Goal: Information Seeking & Learning: Learn about a topic

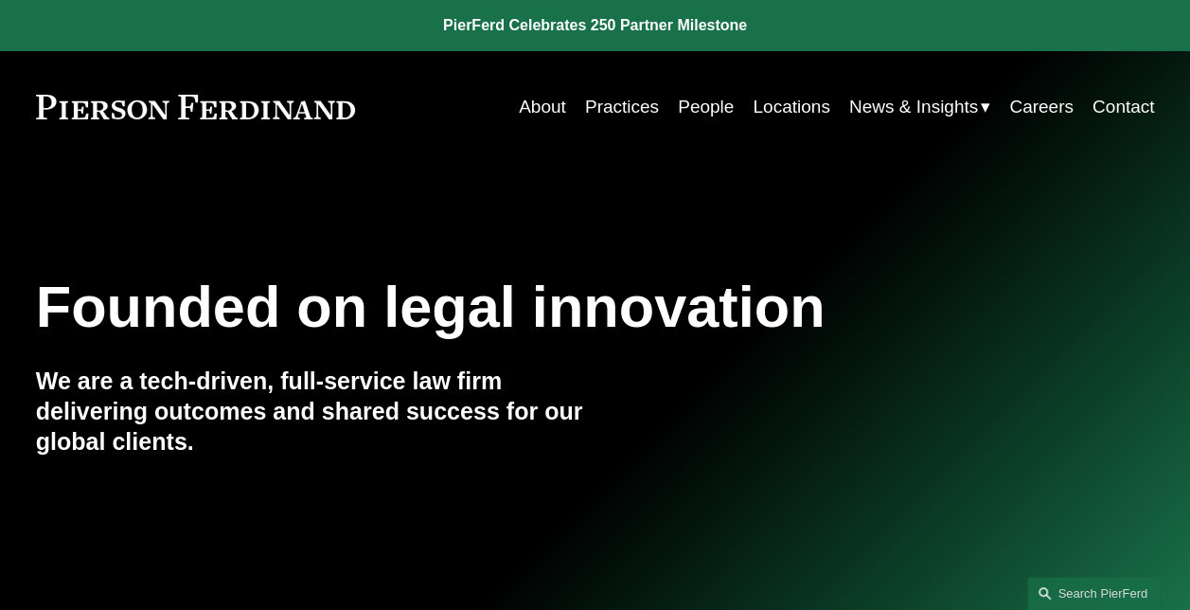
click at [697, 101] on link "People" at bounding box center [706, 107] width 56 height 36
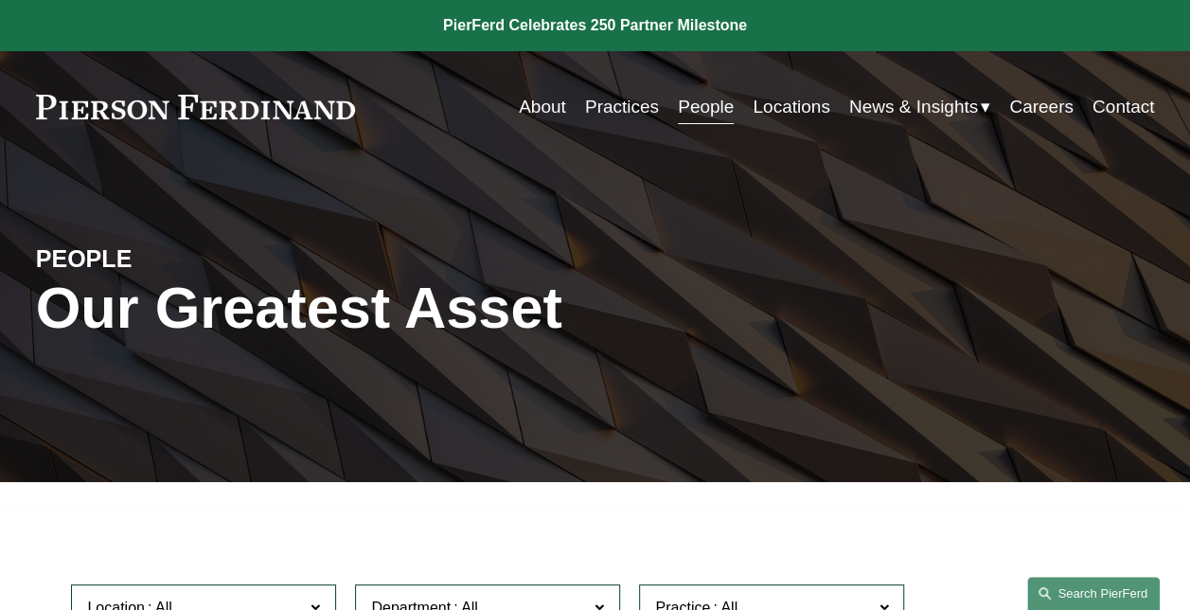
click at [1082, 585] on link "Search this site" at bounding box center [1094, 593] width 133 height 33
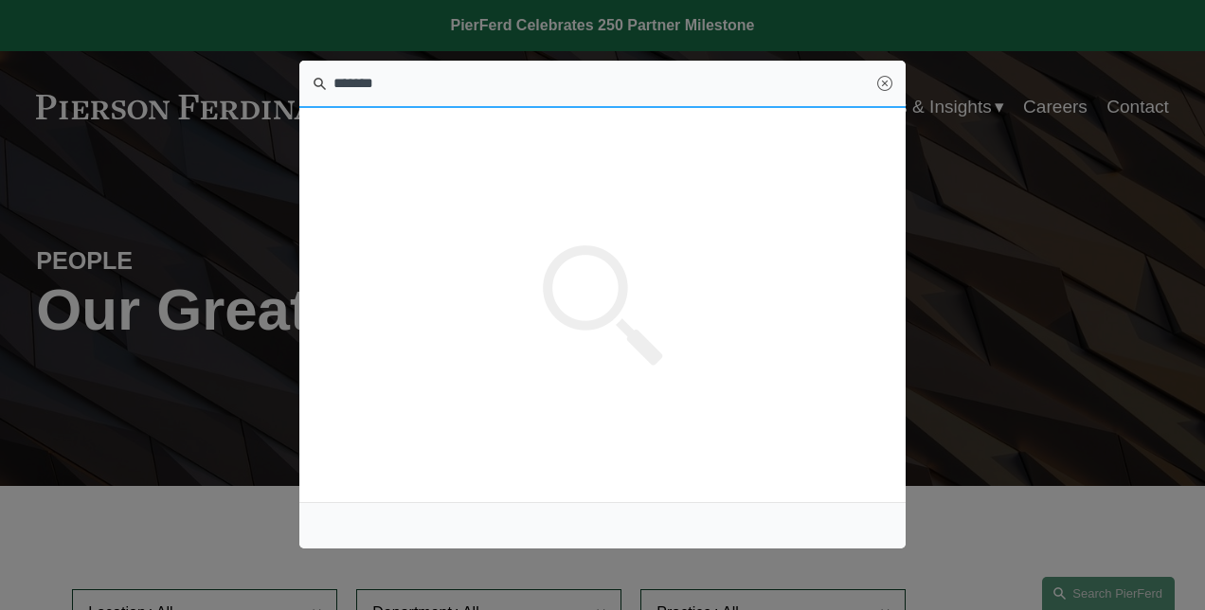
type input "*******"
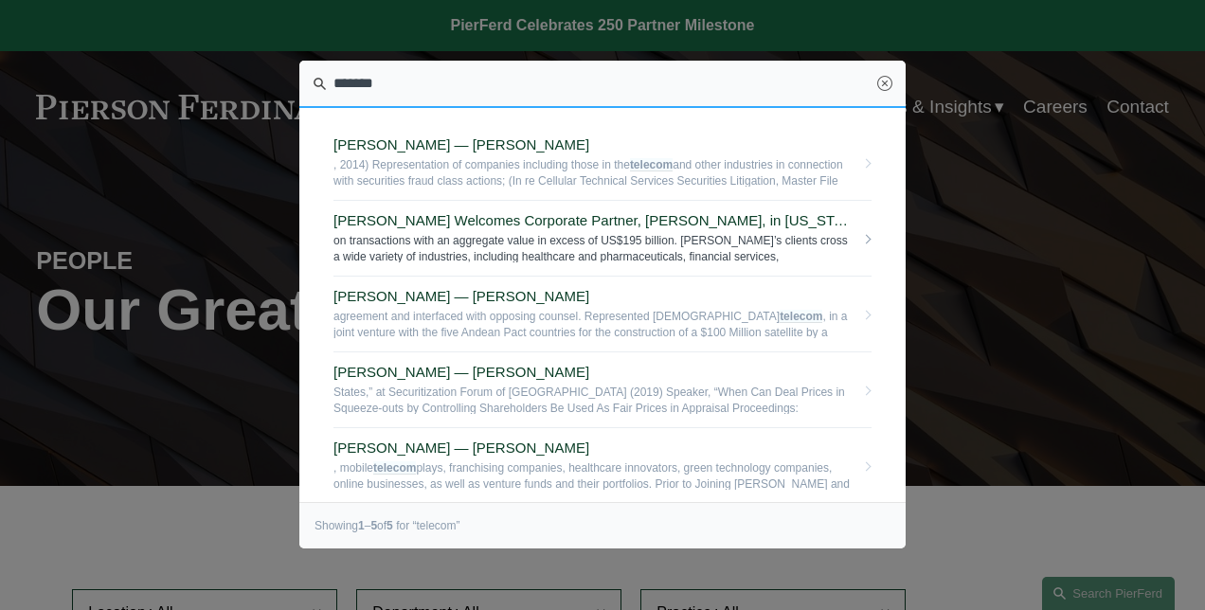
click at [450, 222] on span "Pierson Ferdinand Welcomes Corporate Partner, Jeff Symons, in New York — Pierso…" at bounding box center [593, 220] width 521 height 17
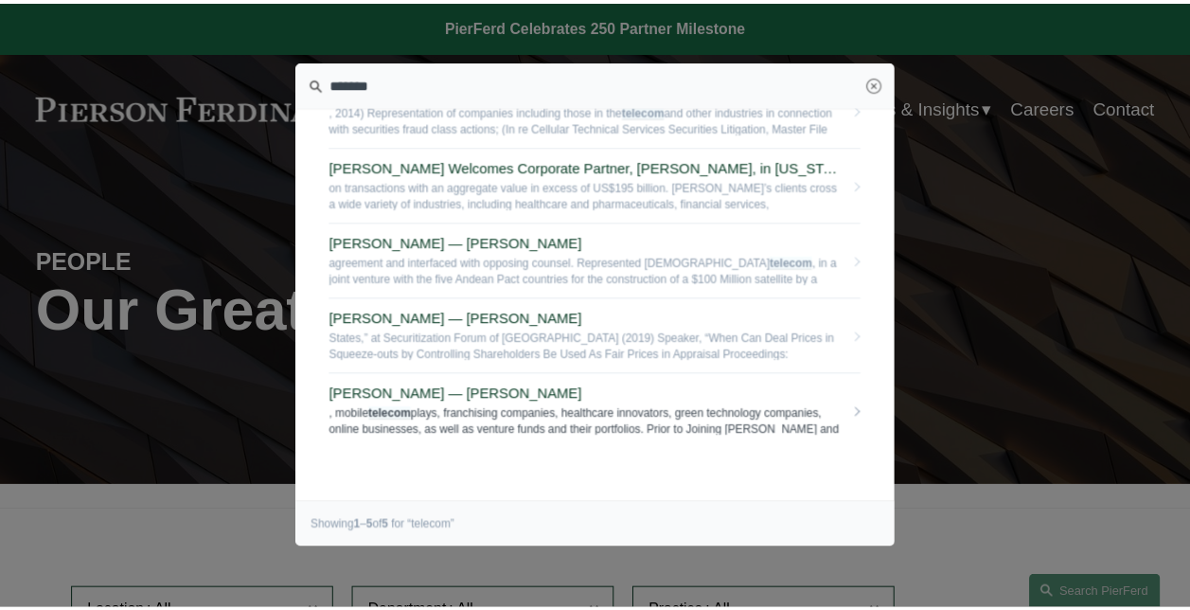
scroll to position [80, 0]
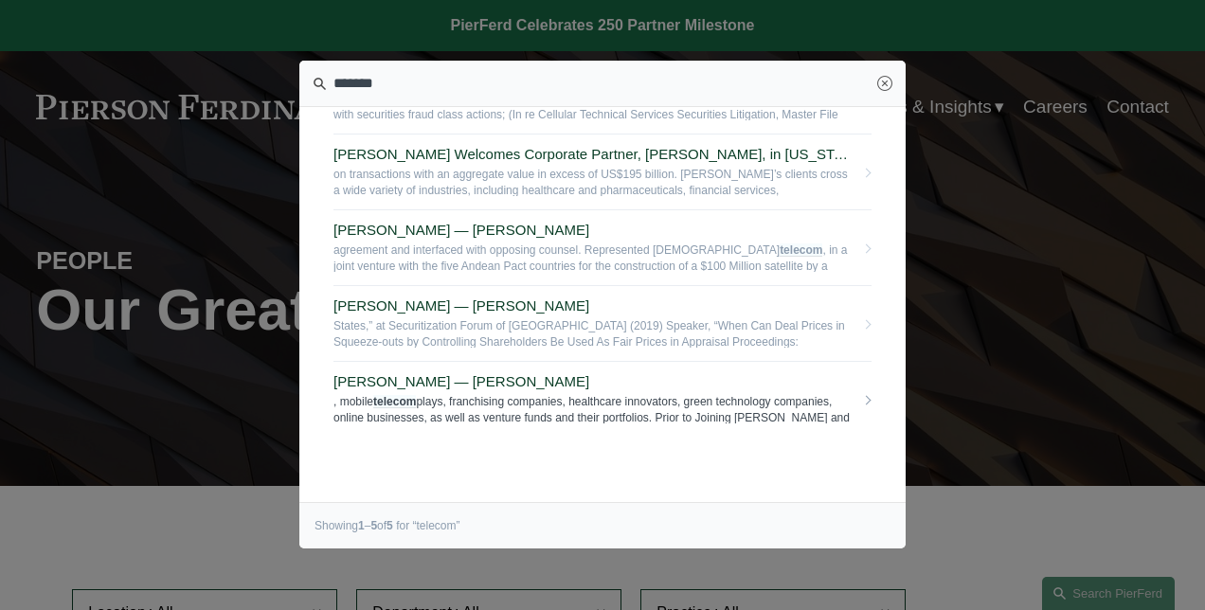
click at [486, 374] on span "Paul D. Economon — Pierson Ferdinand LLP" at bounding box center [593, 381] width 521 height 17
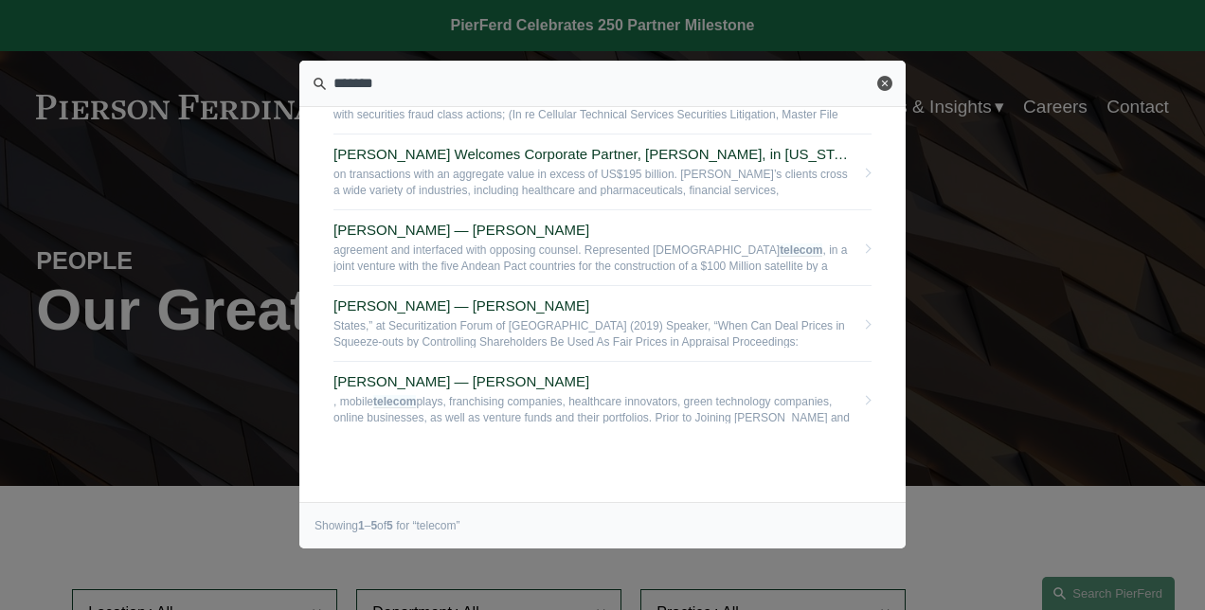
click at [885, 80] on link "Close" at bounding box center [884, 83] width 15 height 15
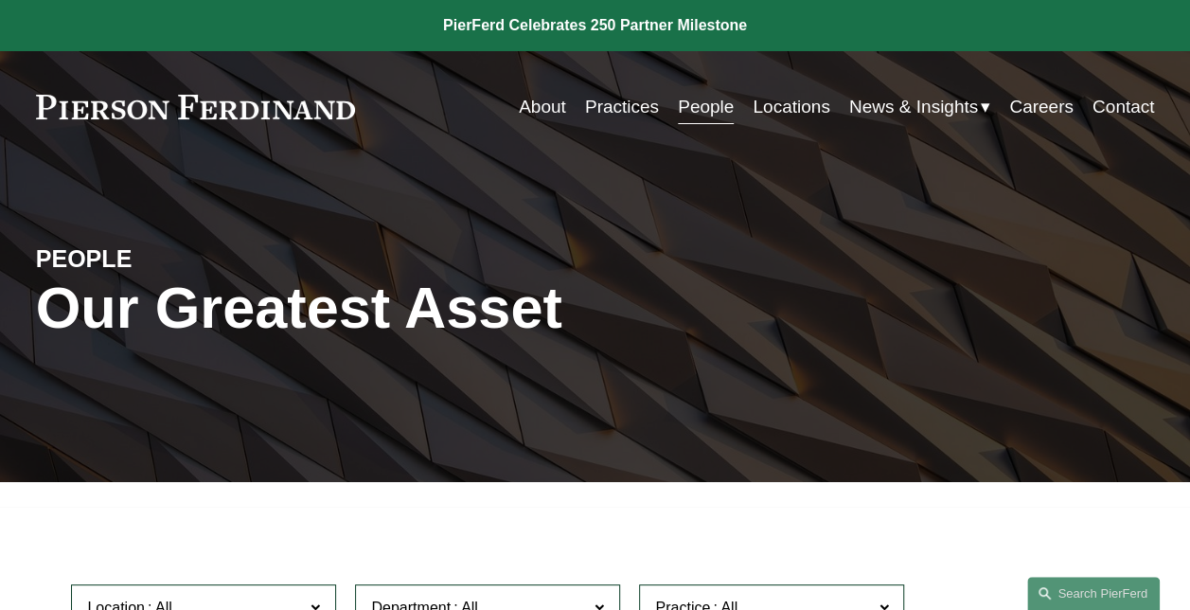
click at [614, 106] on link "Practices" at bounding box center [622, 107] width 74 height 36
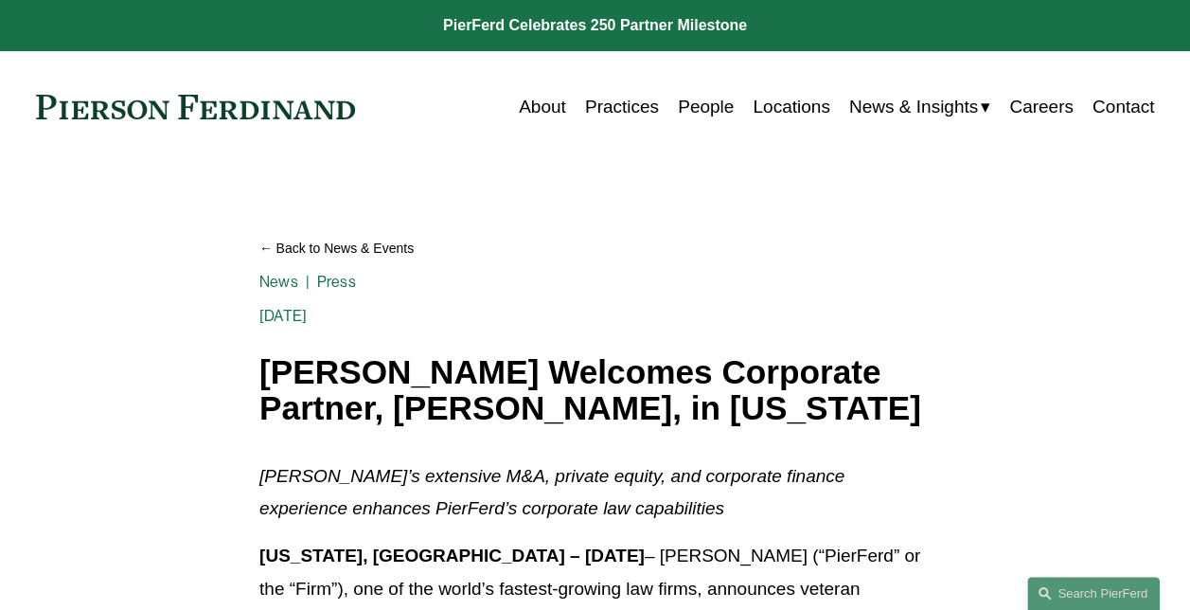
scroll to position [639, 0]
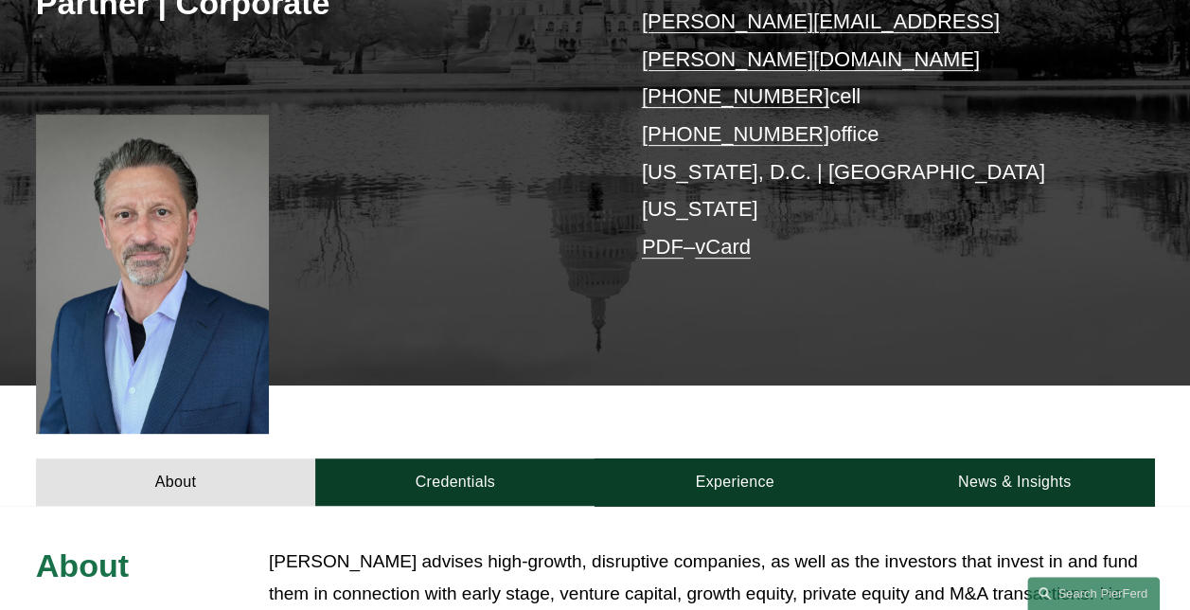
scroll to position [474, 0]
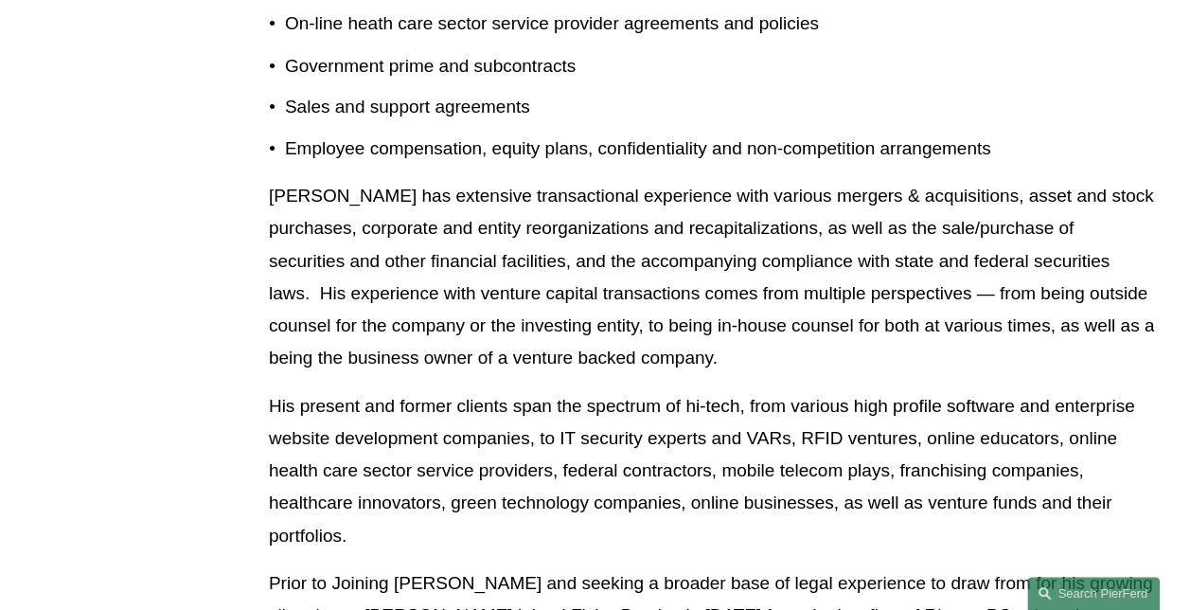
scroll to position [1894, 0]
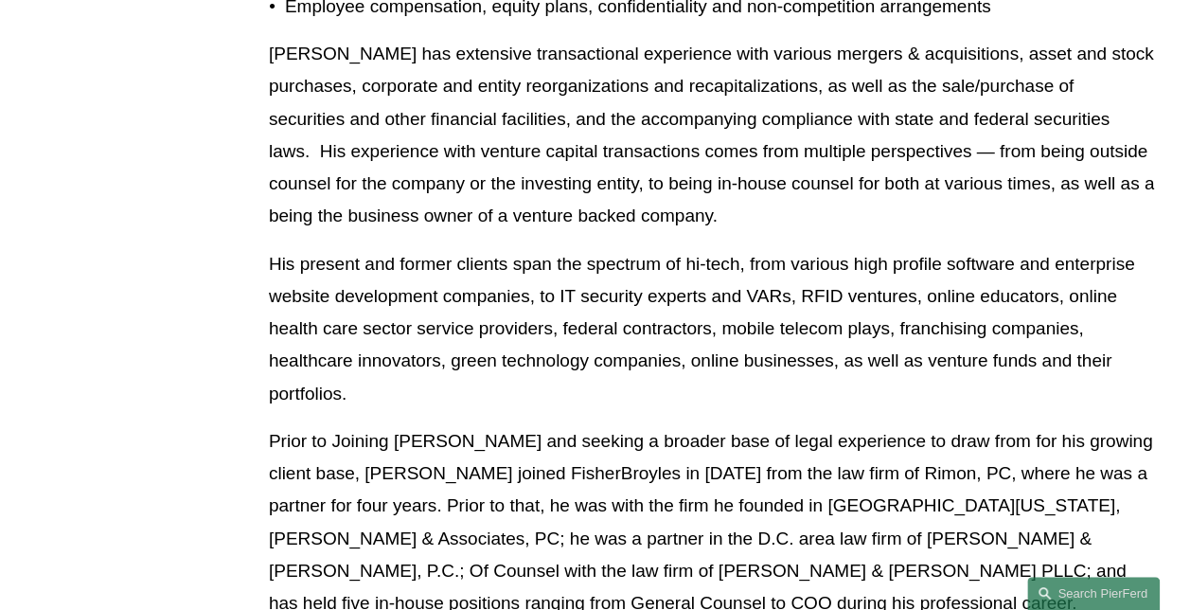
click at [962, 258] on p "His present and former clients span the spectrum of hi-tech, from various high …" at bounding box center [711, 329] width 885 height 162
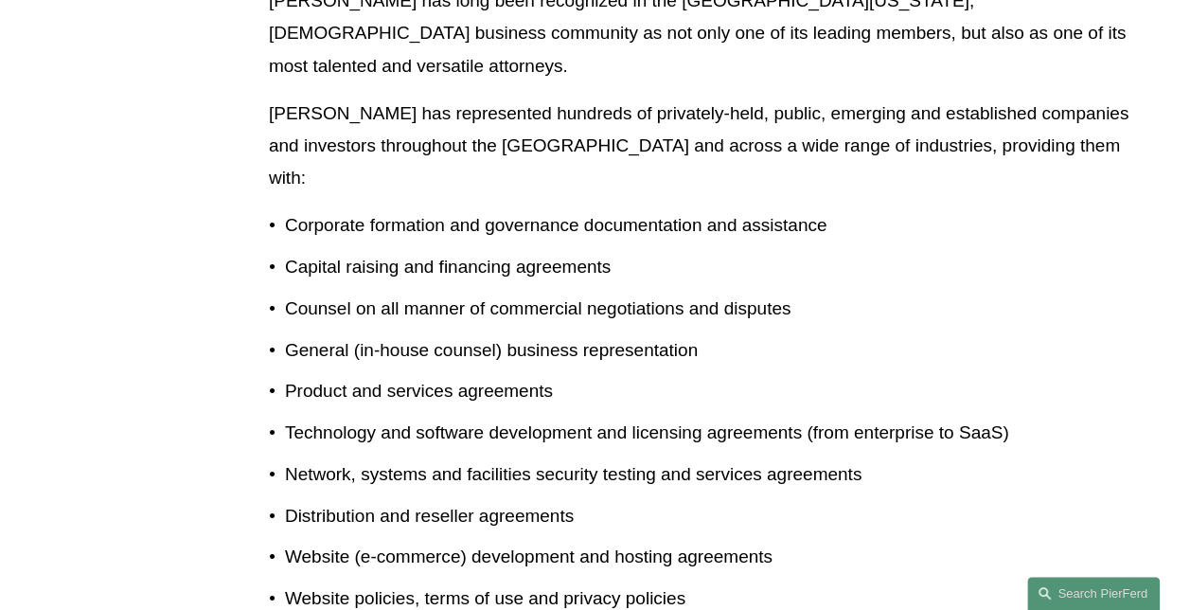
scroll to position [568, 0]
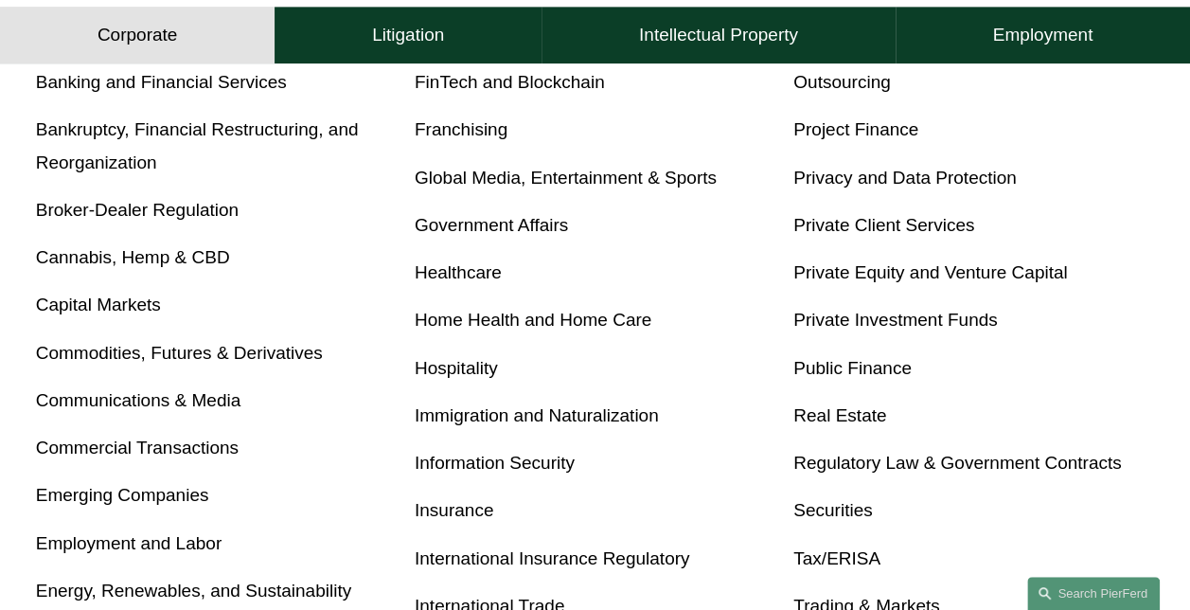
scroll to position [511, 0]
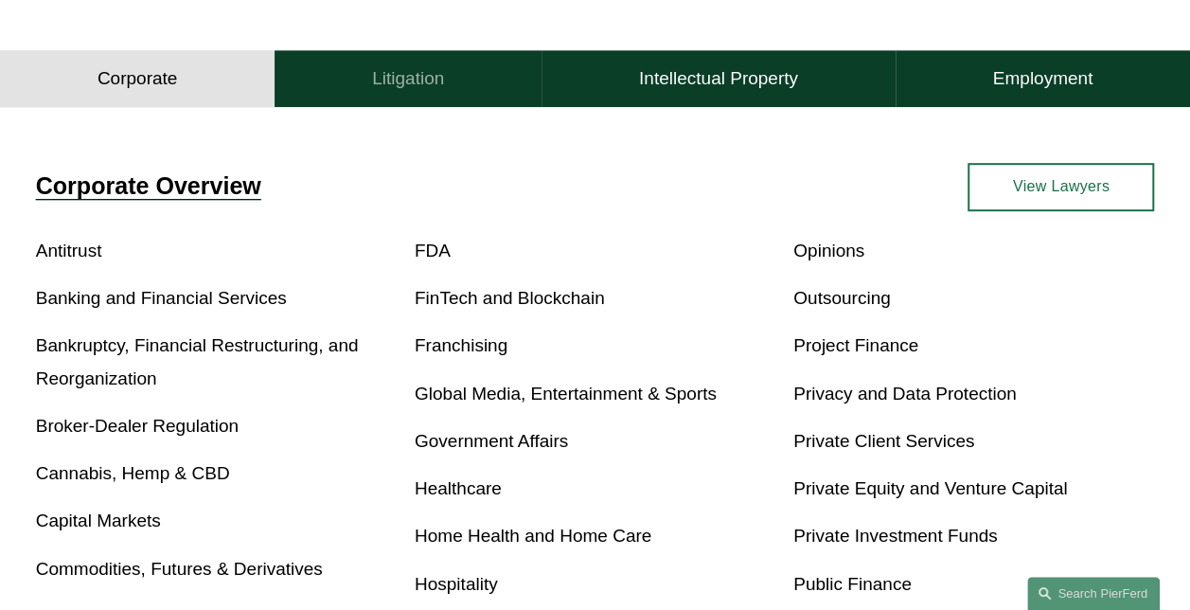
click at [419, 84] on h4 "Litigation" at bounding box center [408, 78] width 72 height 23
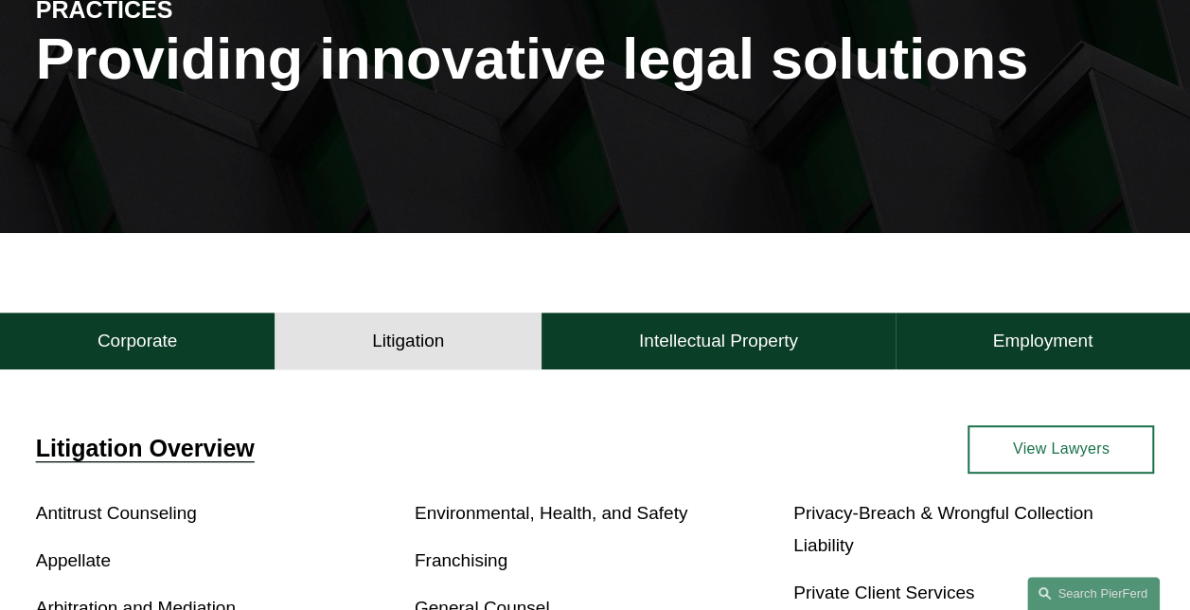
scroll to position [227, 0]
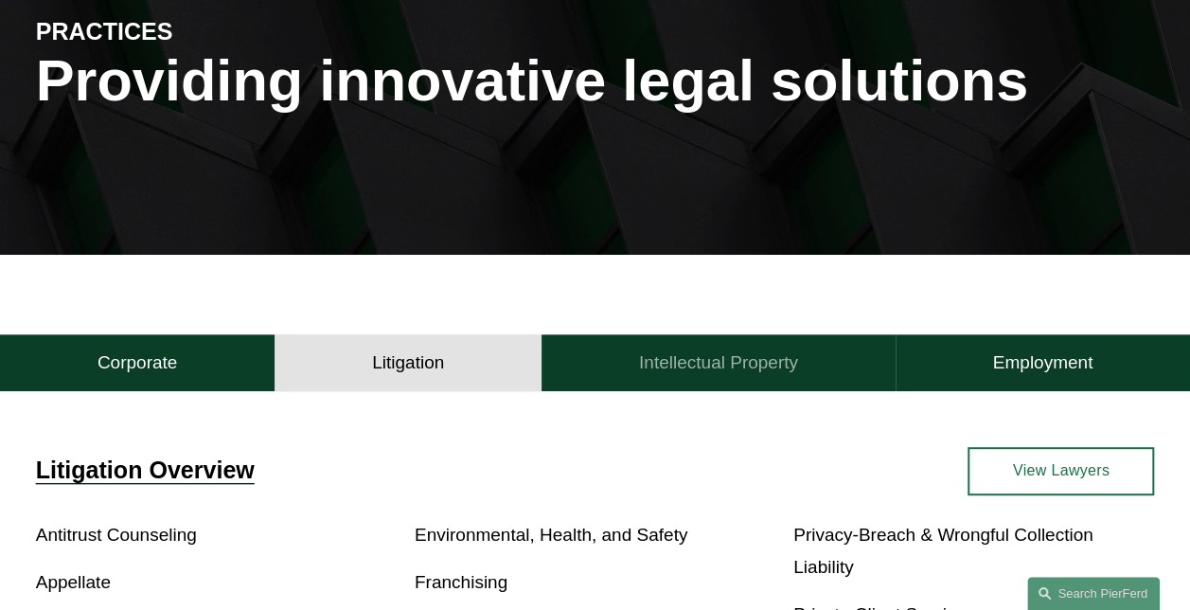
click at [676, 362] on h4 "Intellectual Property" at bounding box center [718, 362] width 159 height 23
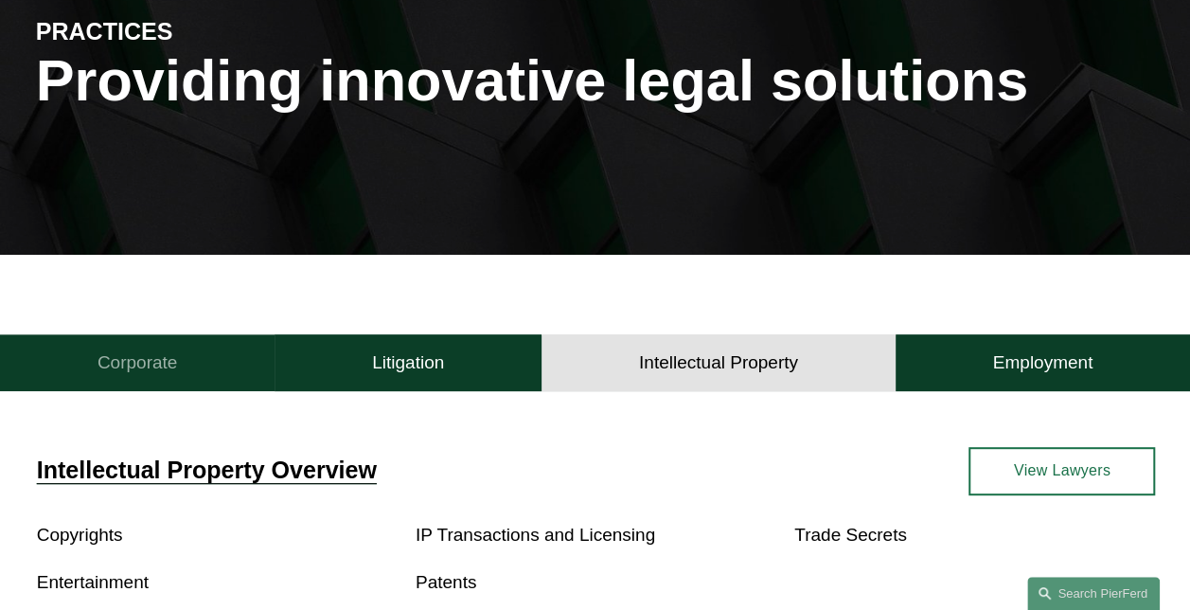
click at [108, 365] on h4 "Corporate" at bounding box center [138, 362] width 80 height 23
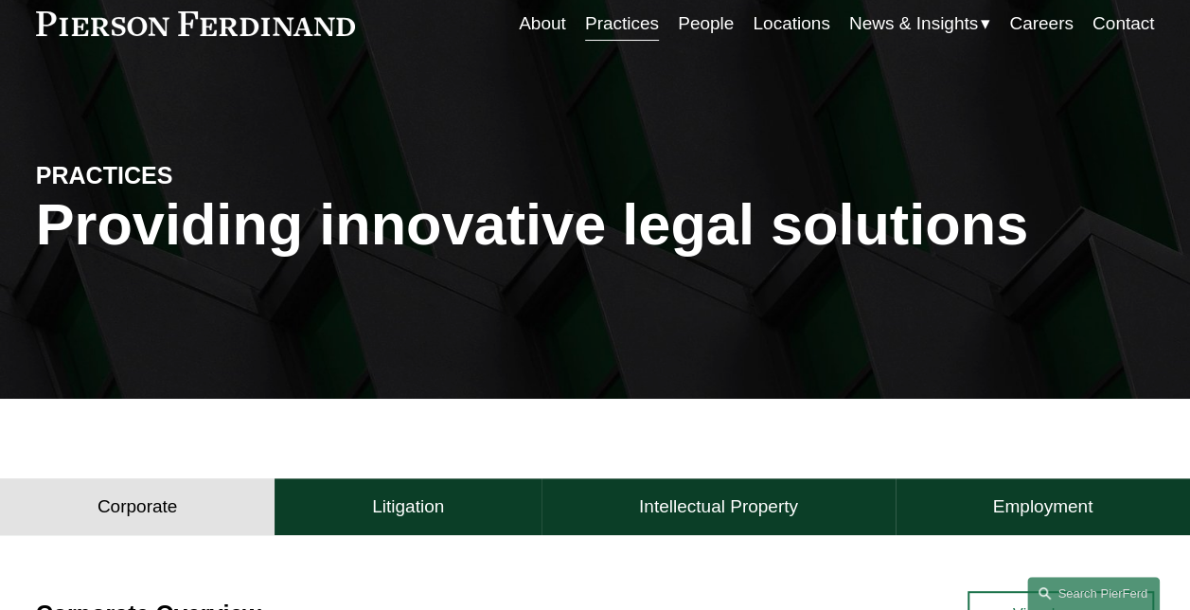
scroll to position [0, 0]
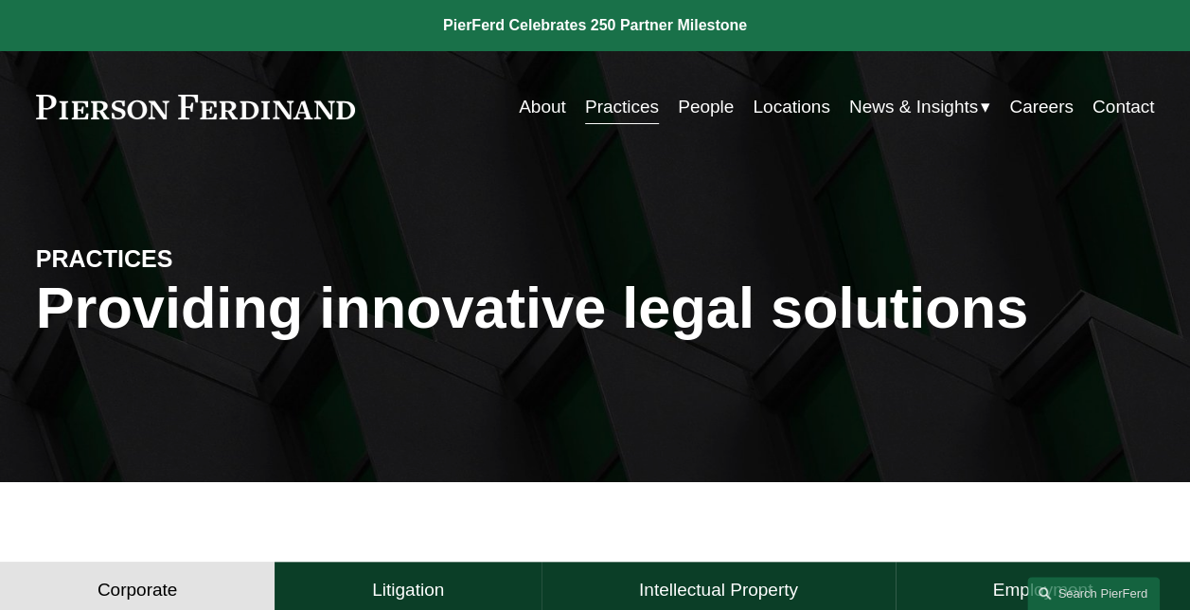
click at [142, 103] on link at bounding box center [196, 107] width 320 height 25
